Goal: Task Accomplishment & Management: Use online tool/utility

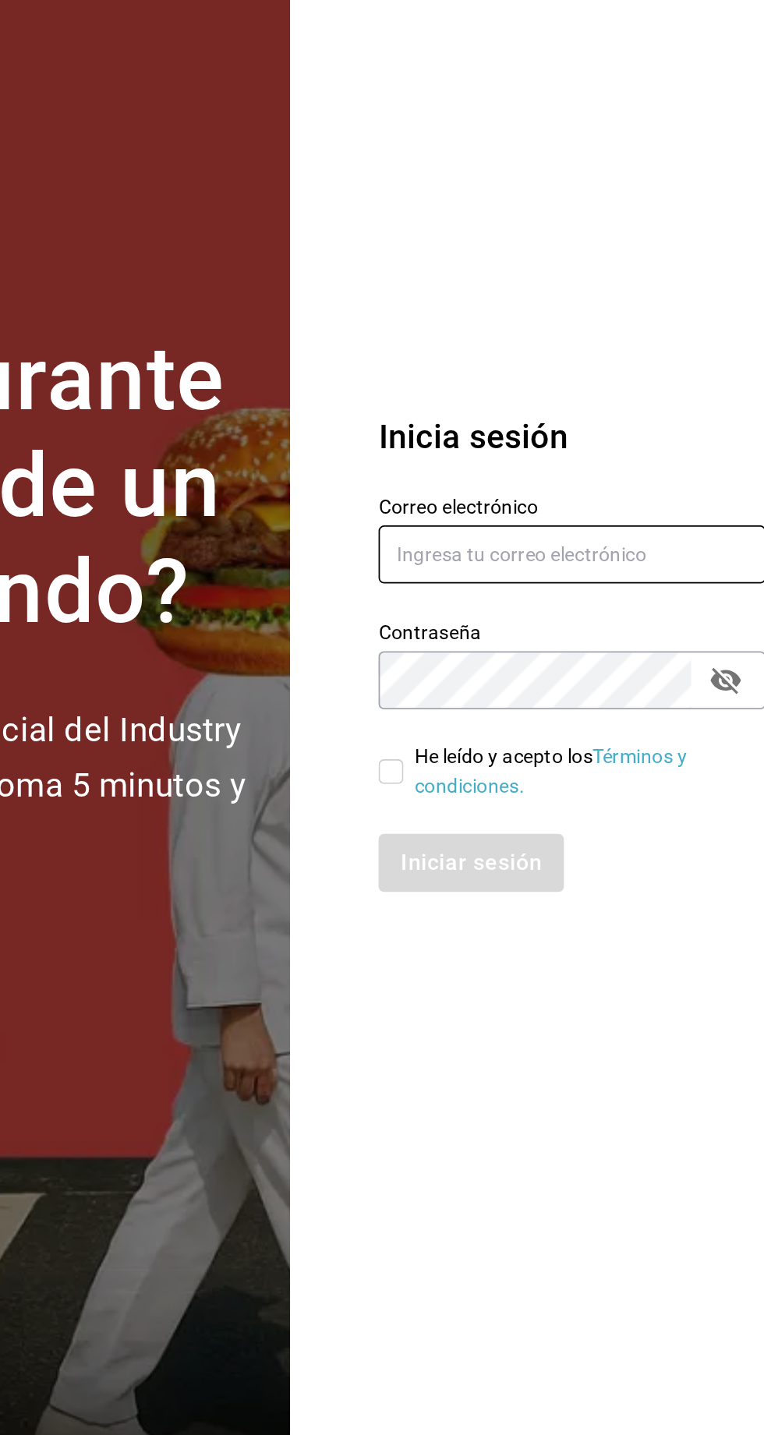
click at [636, 679] on input "text" at bounding box center [617, 662] width 218 height 33
type input "Johna2029@hotmail.com"
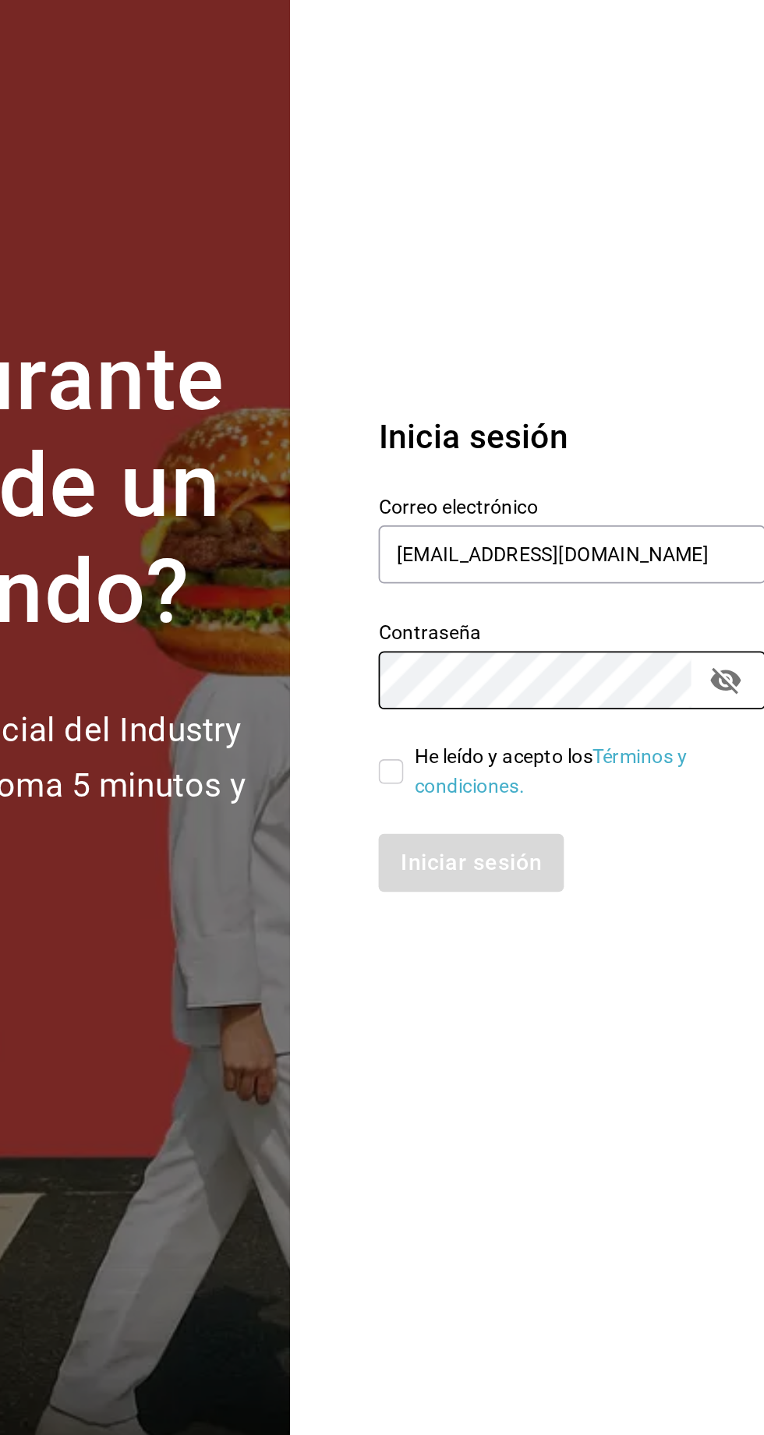
click at [517, 792] on input "He leído y acepto los Términos y condiciones." at bounding box center [515, 785] width 14 height 14
checkbox input "true"
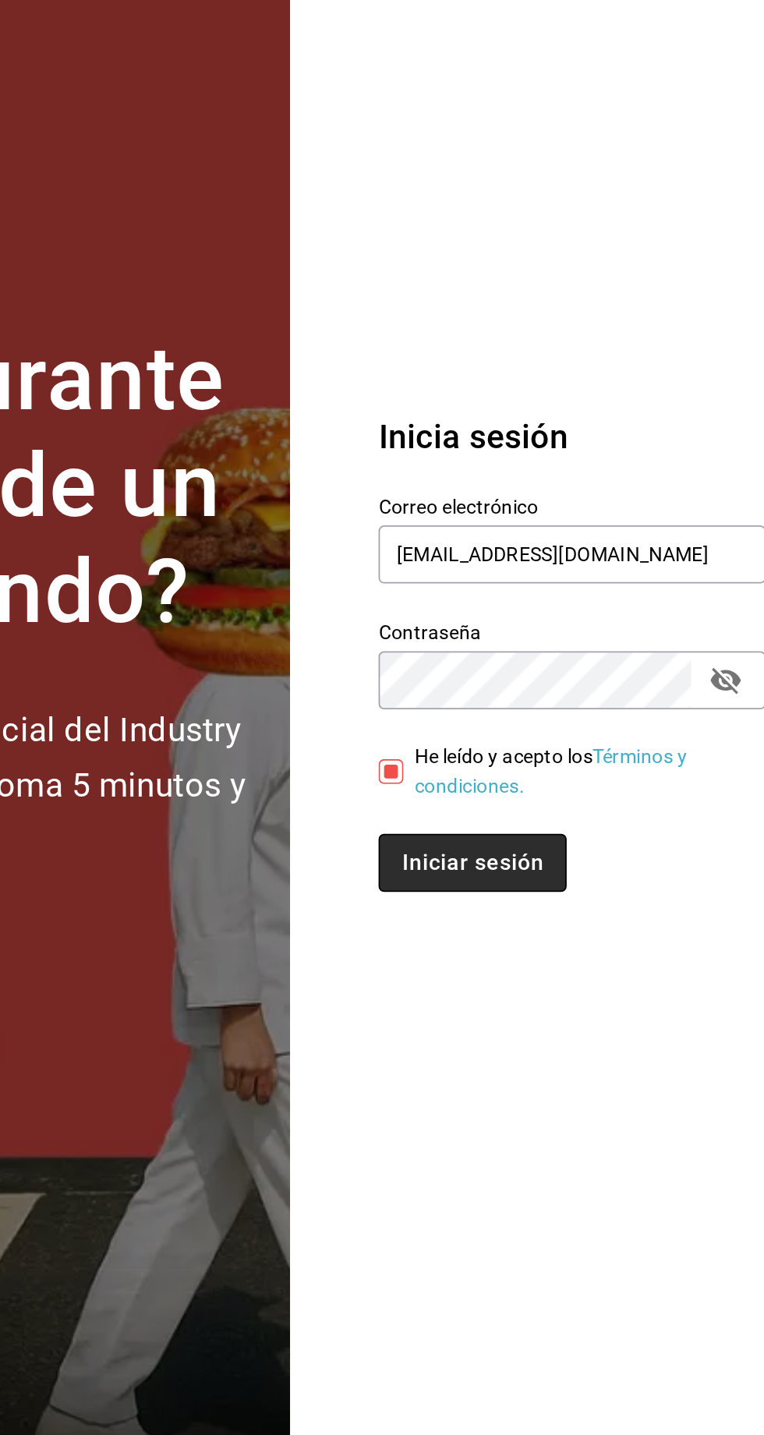
click at [550, 852] on button "Iniciar sesión" at bounding box center [561, 836] width 106 height 33
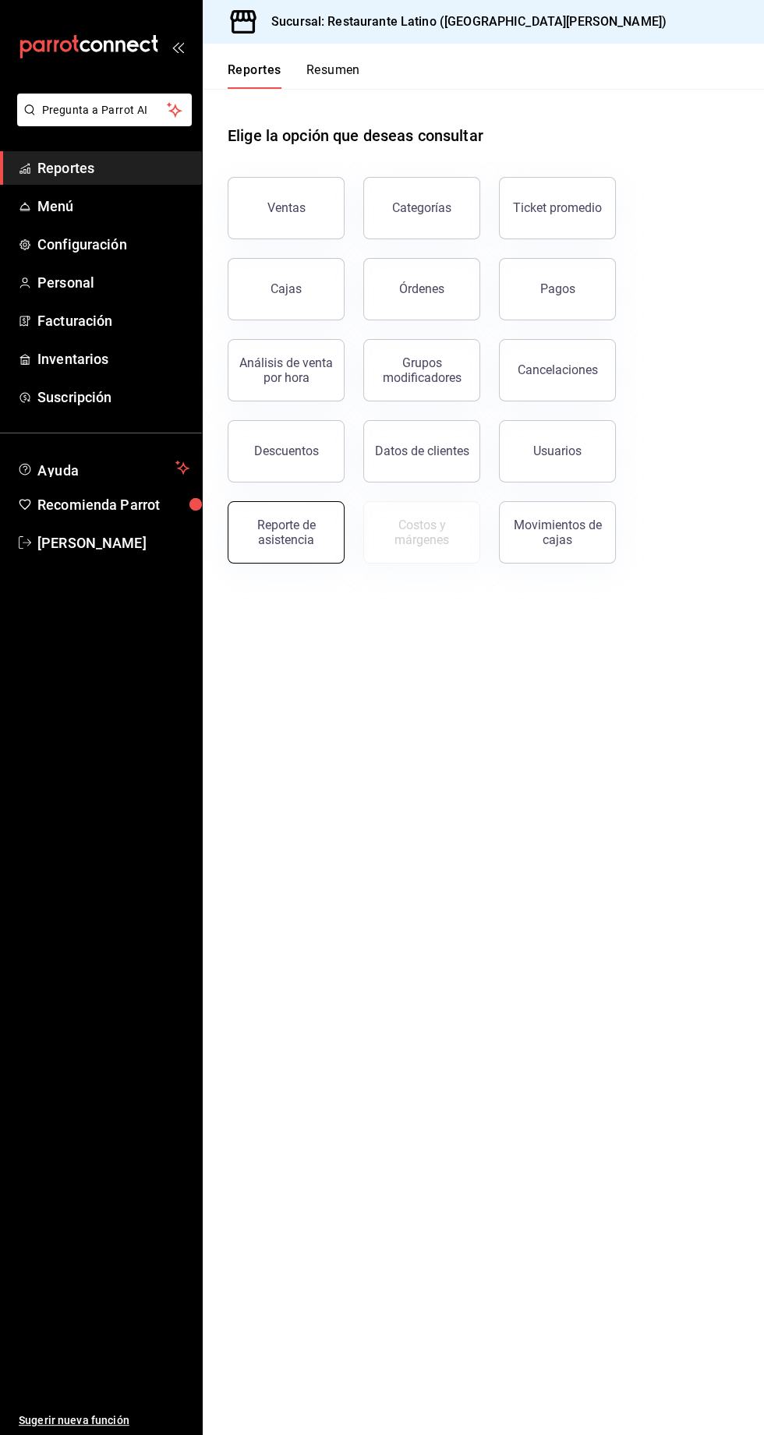
click at [291, 543] on div "Reporte de asistencia" at bounding box center [286, 532] width 97 height 30
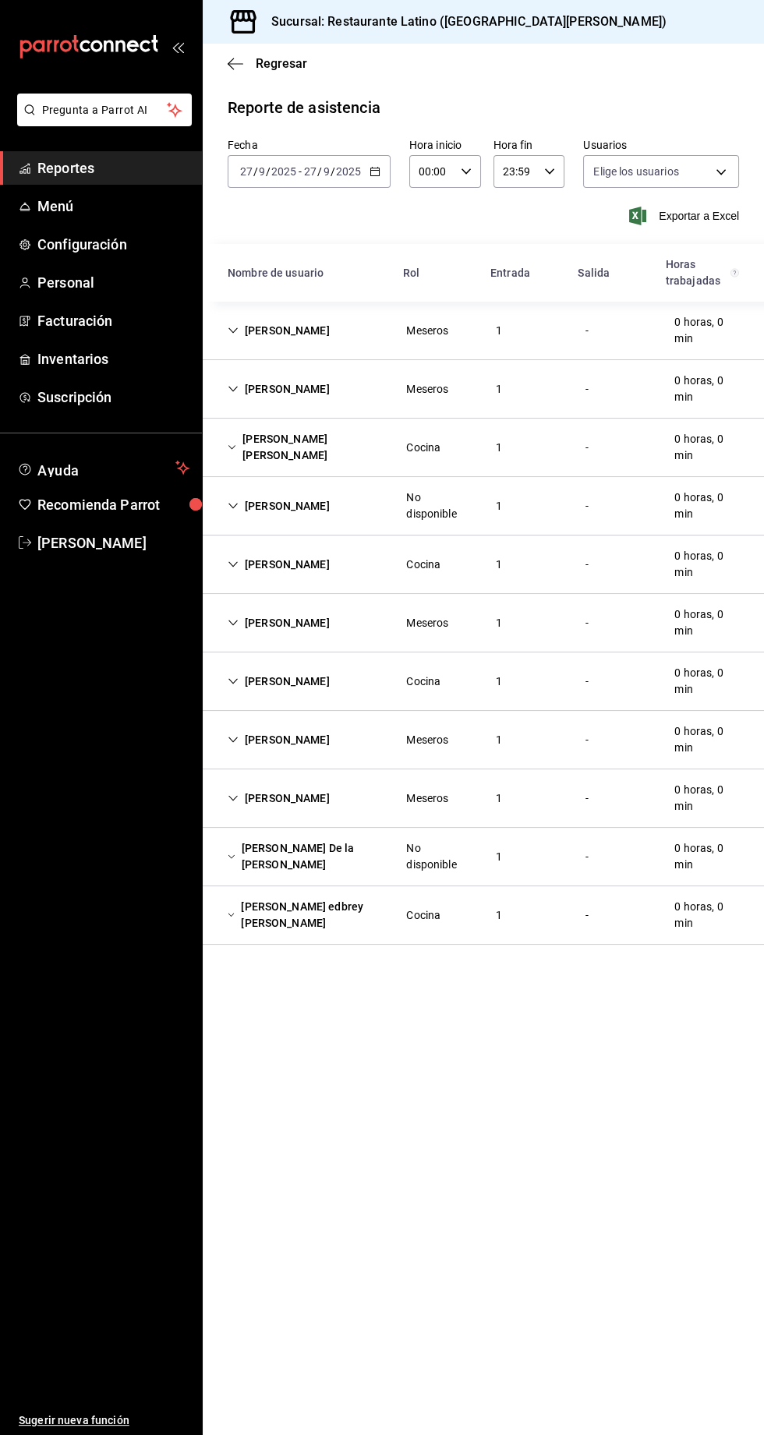
type input "f03ba44f-745f-466f-8bd2-86c9a2535bc9,65cf2d40-b699-49ab-9caf-220082bddac2,137b1…"
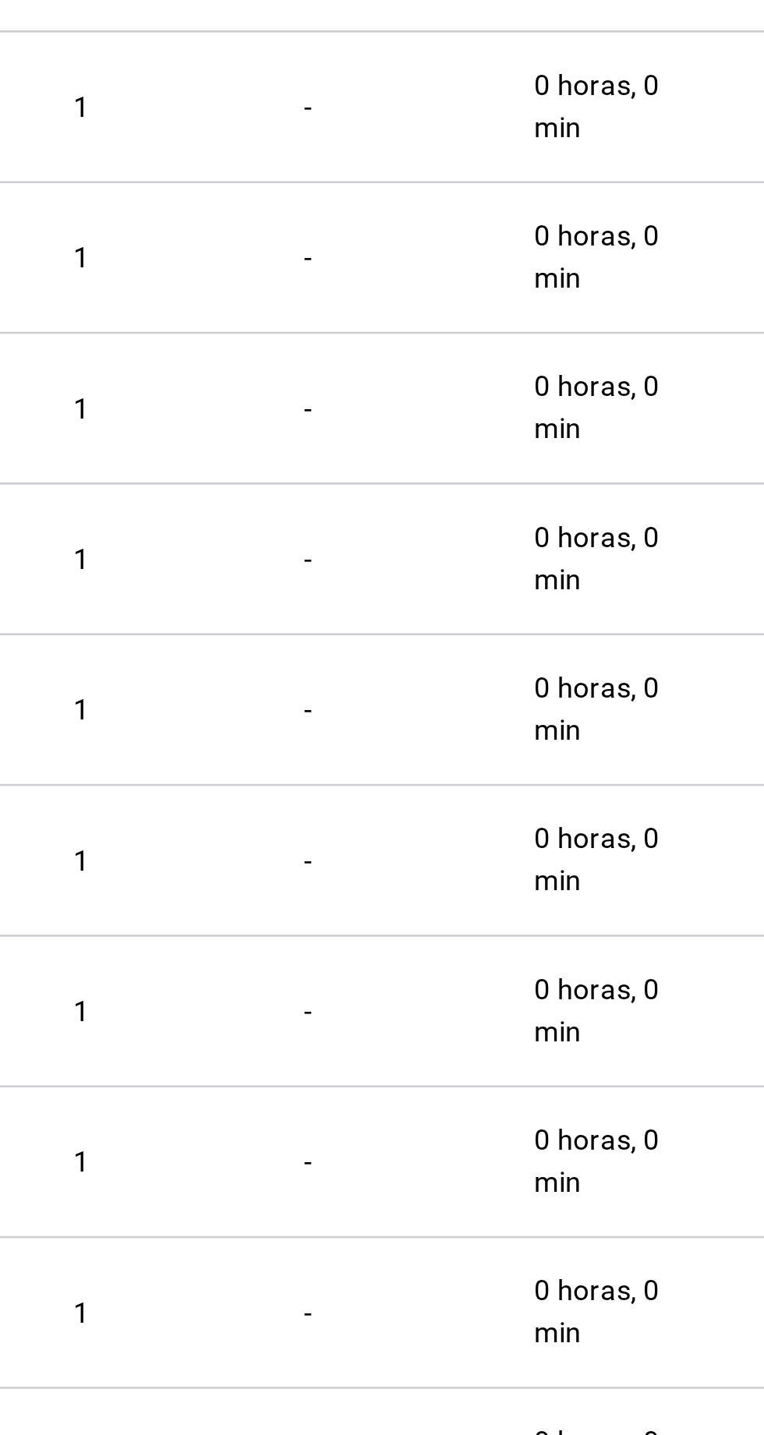
click at [569, 516] on div "[PERSON_NAME] No disponible 1 - 0 horas, 0 min" at bounding box center [483, 506] width 561 height 58
